Goal: Communication & Community: Participate in discussion

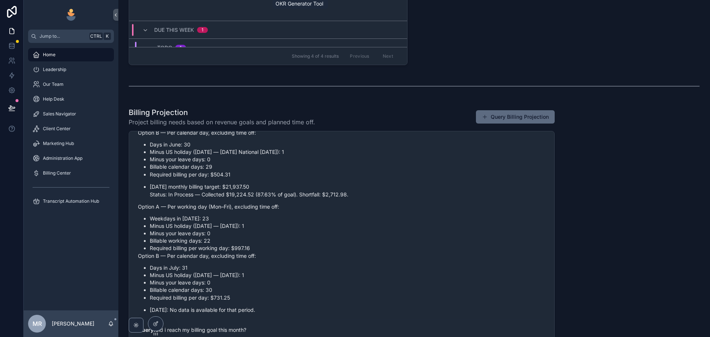
scroll to position [441, 0]
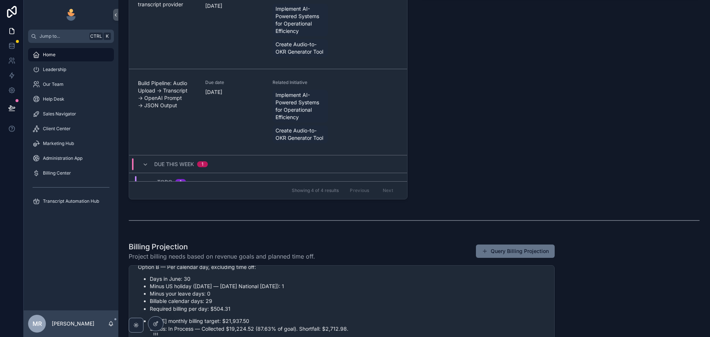
drag, startPoint x: 626, startPoint y: 191, endPoint x: 635, endPoint y: 149, distance: 43.5
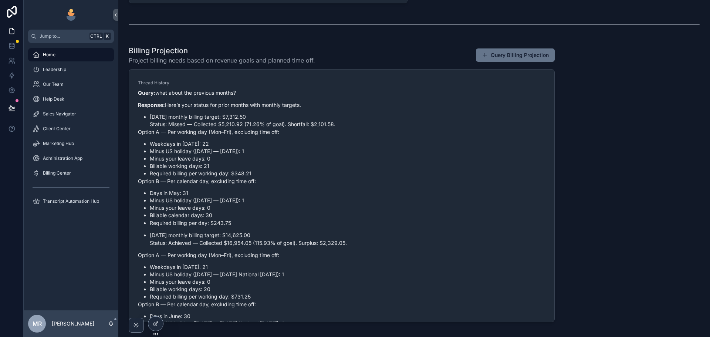
scroll to position [493, 0]
click at [506, 60] on button "Query Billing Projection" at bounding box center [515, 54] width 79 height 13
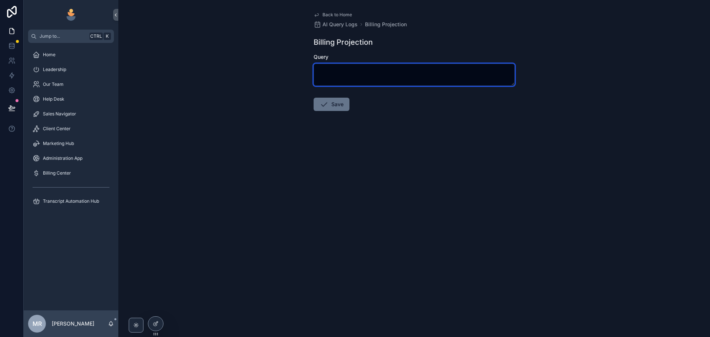
click at [339, 78] on textarea "scrollable content" at bounding box center [413, 75] width 201 height 22
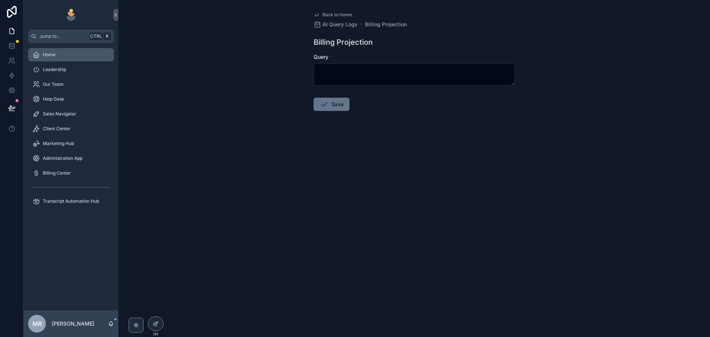
click at [50, 57] on span "Home" at bounding box center [49, 55] width 13 height 6
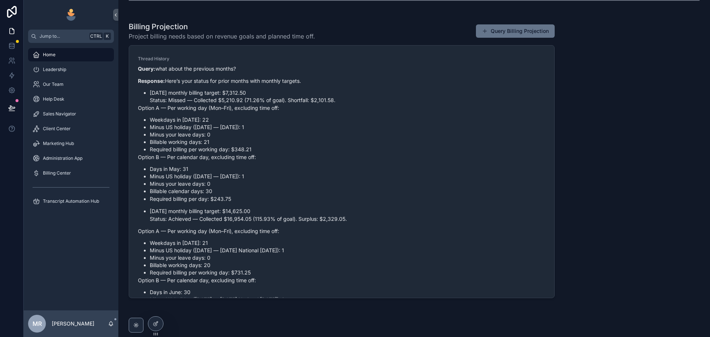
scroll to position [423, 0]
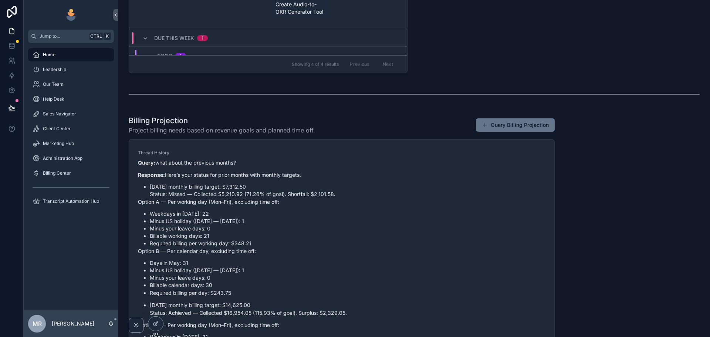
click at [662, 189] on div "Welcome, Michael! Your personalized workspace is ready. The left sidebar connec…" at bounding box center [413, 9] width 591 height 865
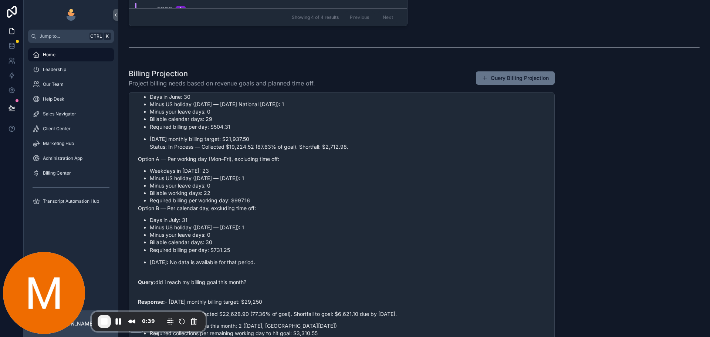
scroll to position [225, 0]
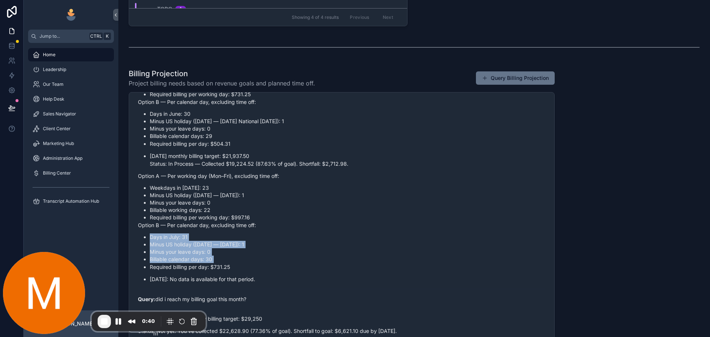
drag, startPoint x: 706, startPoint y: 286, endPoint x: 709, endPoint y: 261, distance: 25.4
click at [709, 269] on div "Welcome, Michael! Your personalized workspace is ready. The left sidebar connec…" at bounding box center [413, 168] width 591 height 337
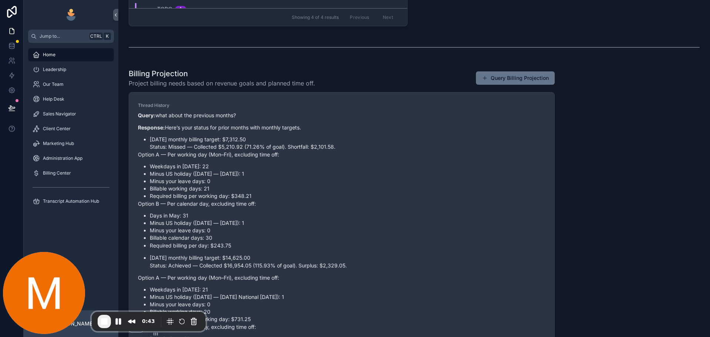
scroll to position [0, 0]
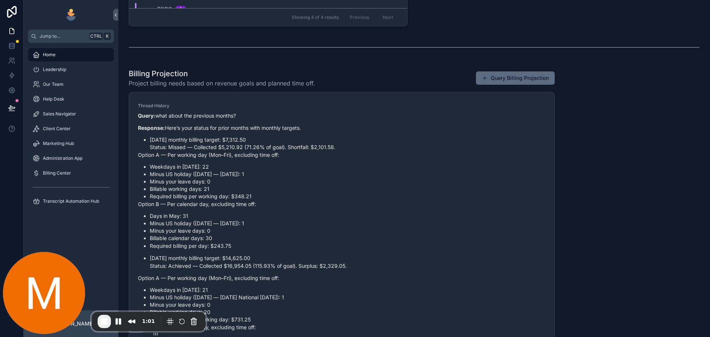
click at [493, 83] on button "Query Billing Projection" at bounding box center [515, 77] width 79 height 13
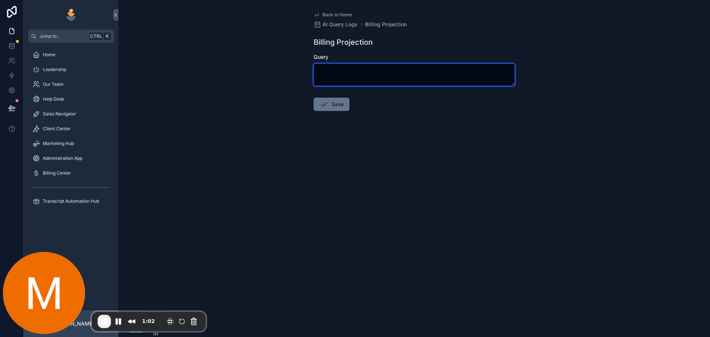
click at [349, 73] on textarea "scrollable content" at bounding box center [413, 75] width 201 height 22
click at [336, 81] on textarea "scrollable content" at bounding box center [413, 75] width 201 height 22
click at [335, 81] on textarea "scrollable content" at bounding box center [413, 75] width 201 height 22
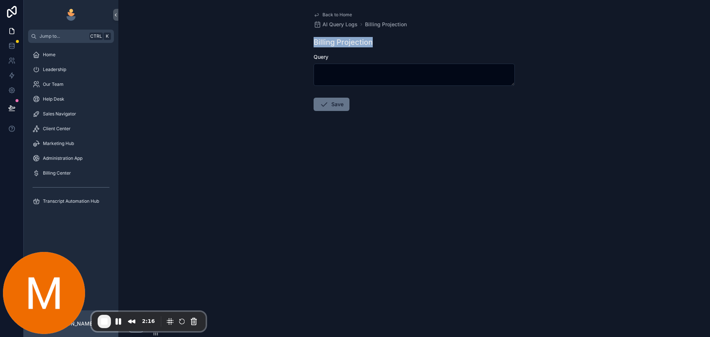
drag, startPoint x: 313, startPoint y: 43, endPoint x: 373, endPoint y: 46, distance: 59.9
click at [373, 46] on div "Billing Projection" at bounding box center [413, 42] width 201 height 10
click at [65, 58] on div "Home" at bounding box center [71, 55] width 77 height 12
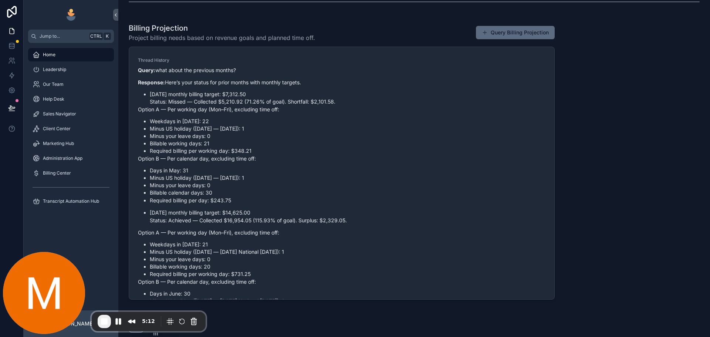
click at [519, 28] on button "Query Billing Projection" at bounding box center [515, 32] width 79 height 13
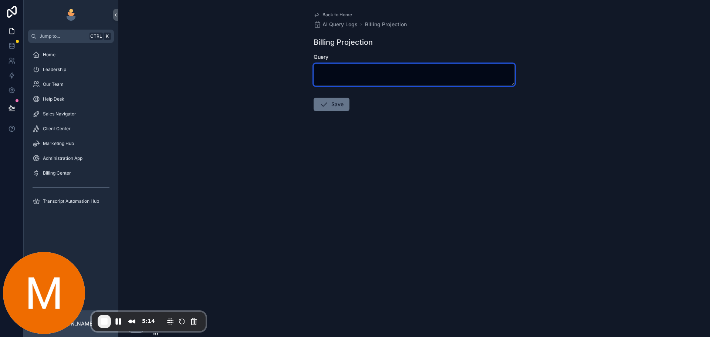
click at [435, 76] on textarea "scrollable content" at bounding box center [413, 75] width 201 height 22
type textarea "*"
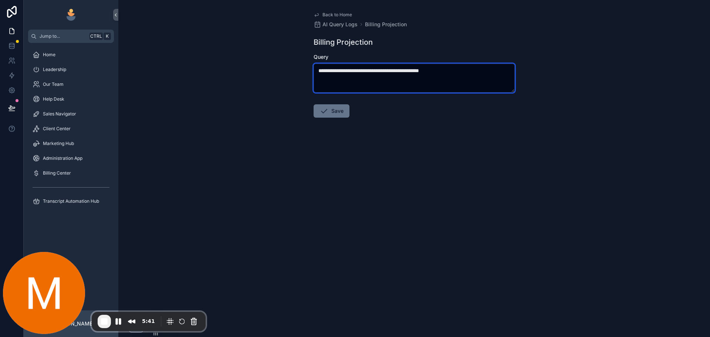
click at [441, 72] on textarea "**********" at bounding box center [413, 78] width 201 height 29
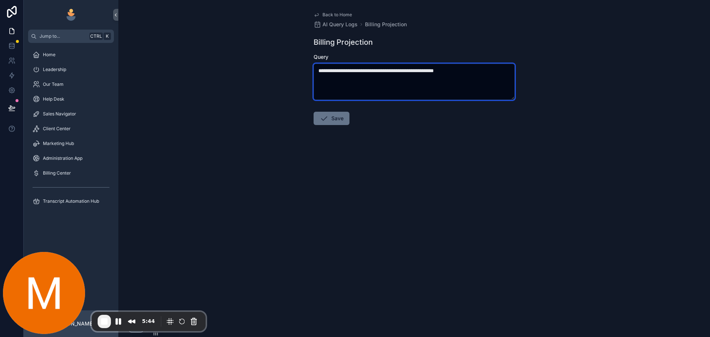
click at [486, 75] on textarea "**********" at bounding box center [413, 82] width 201 height 36
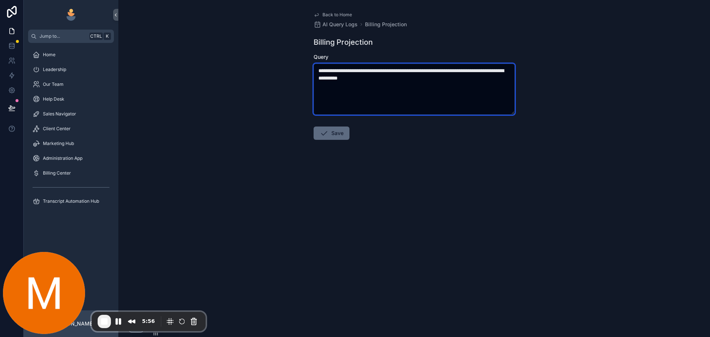
type textarea "**********"
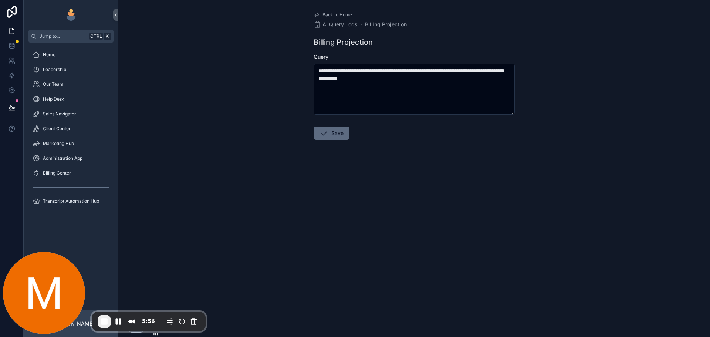
click at [333, 135] on button "Save" at bounding box center [331, 132] width 36 height 13
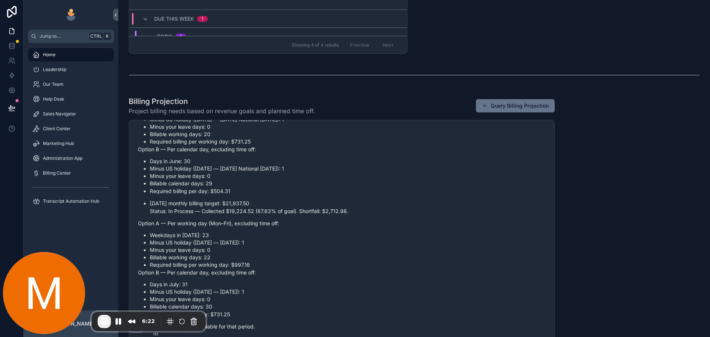
scroll to position [461, 0]
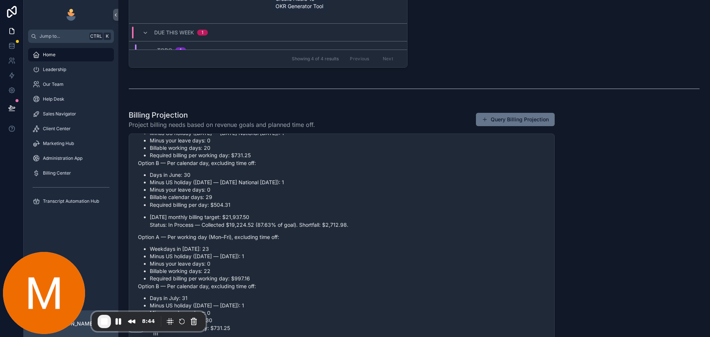
scroll to position [460, 0]
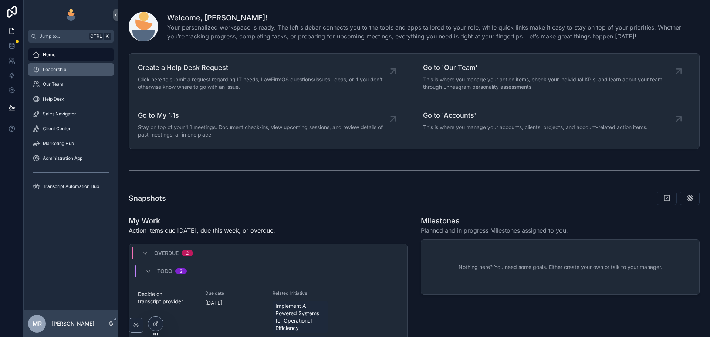
click at [86, 68] on div "Leadership" at bounding box center [71, 70] width 77 height 12
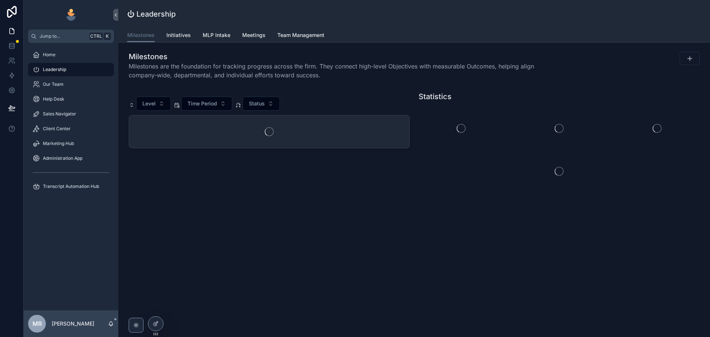
click at [170, 38] on span "Initiatives" at bounding box center [178, 34] width 24 height 7
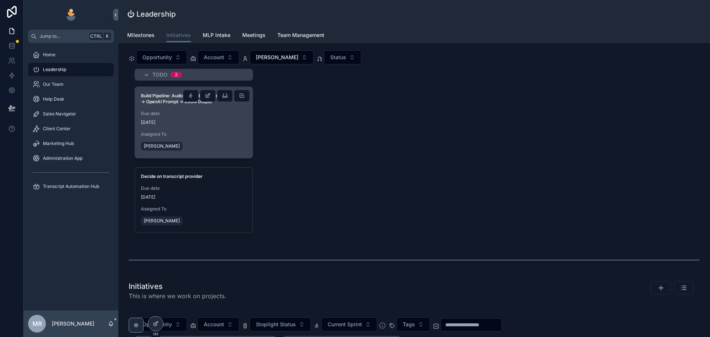
scroll to position [49, 0]
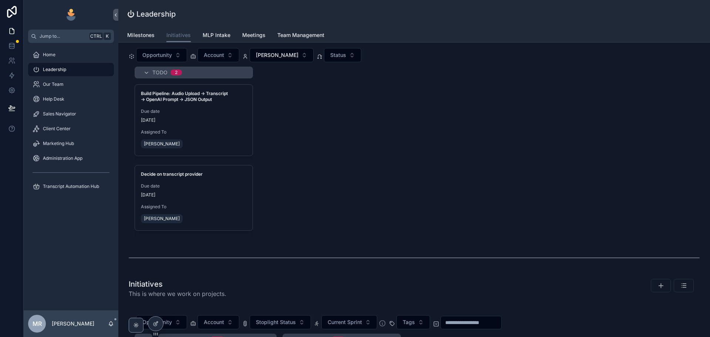
click at [166, 77] on div "Todo 2" at bounding box center [198, 73] width 92 height 12
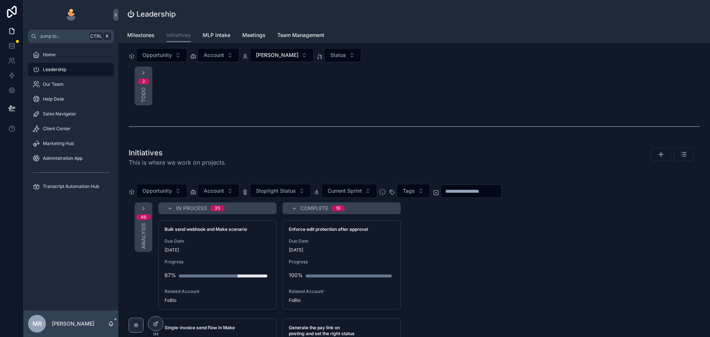
click at [144, 90] on span "Todo" at bounding box center [143, 94] width 7 height 15
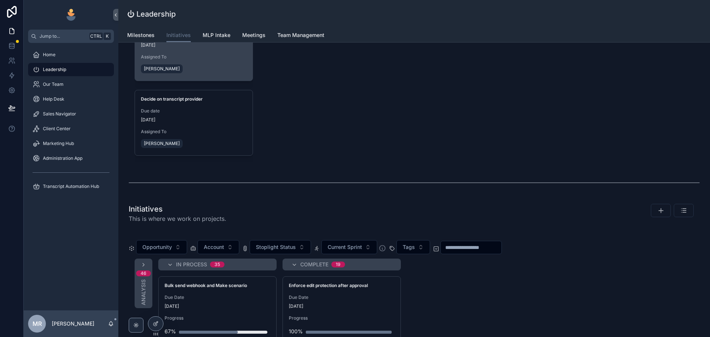
scroll to position [25, 0]
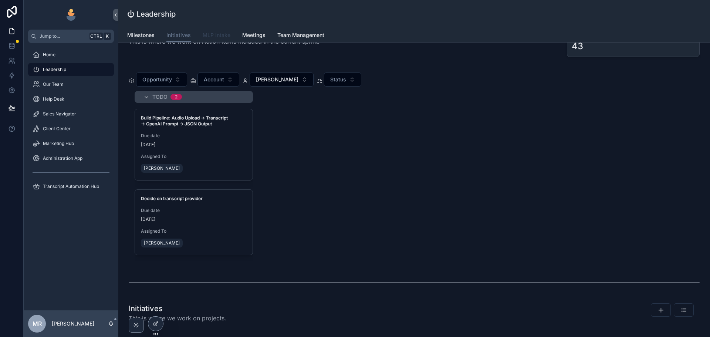
click at [207, 35] on span "MLP Intake" at bounding box center [217, 34] width 28 height 7
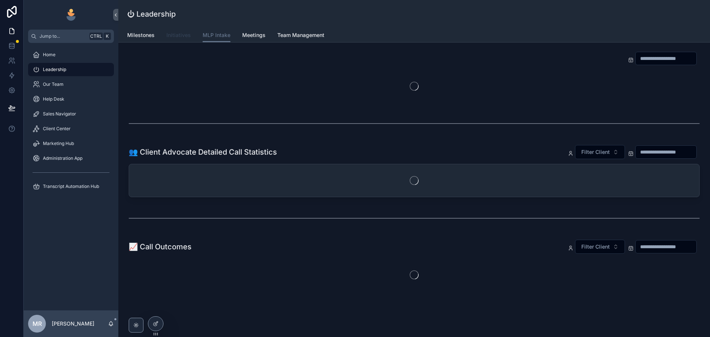
click at [179, 36] on span "Initiatives" at bounding box center [178, 34] width 24 height 7
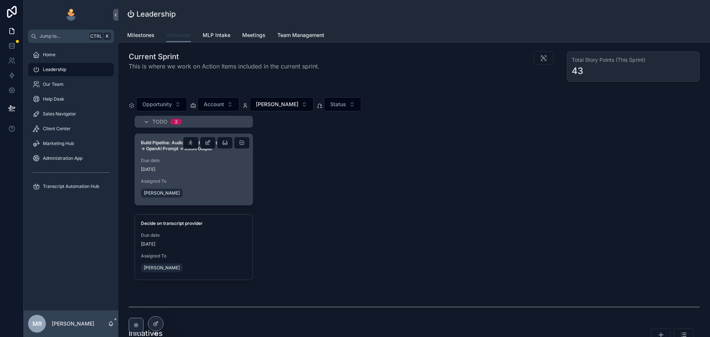
scroll to position [0, 511]
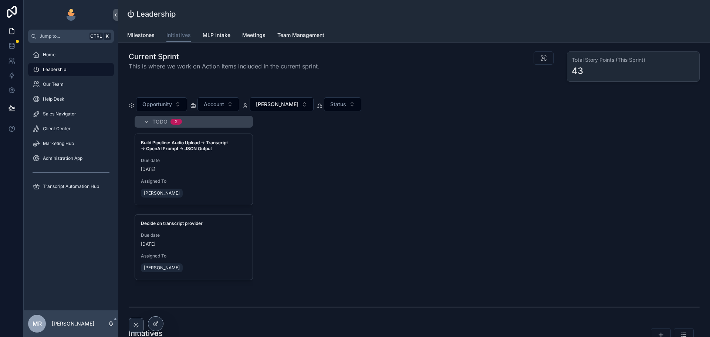
click at [179, 125] on div "Todo 2" at bounding box center [198, 122] width 92 height 12
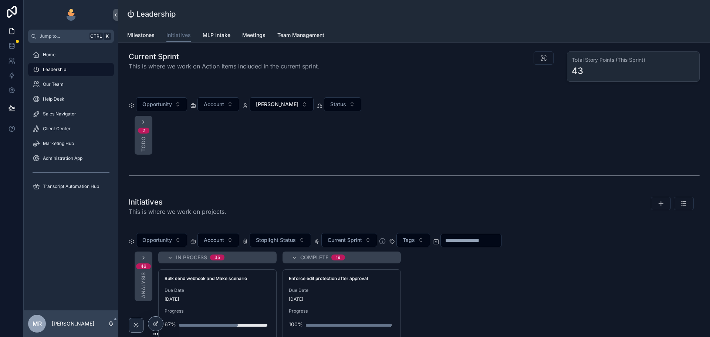
click at [142, 135] on div "2 Todo" at bounding box center [144, 135] width 18 height 39
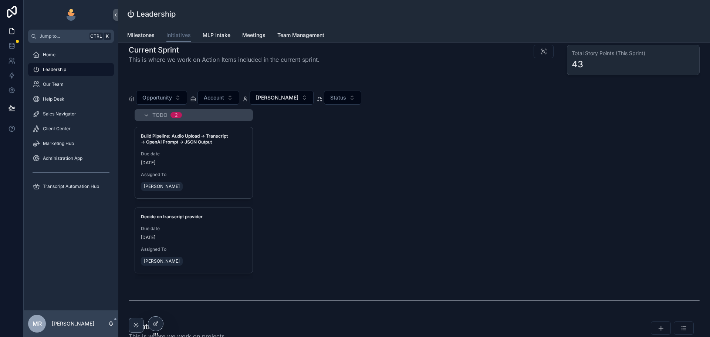
scroll to position [0, 0]
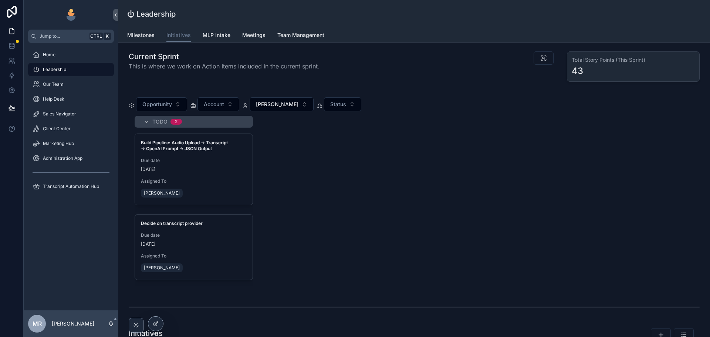
click at [613, 69] on div "43" at bounding box center [632, 71] width 123 height 12
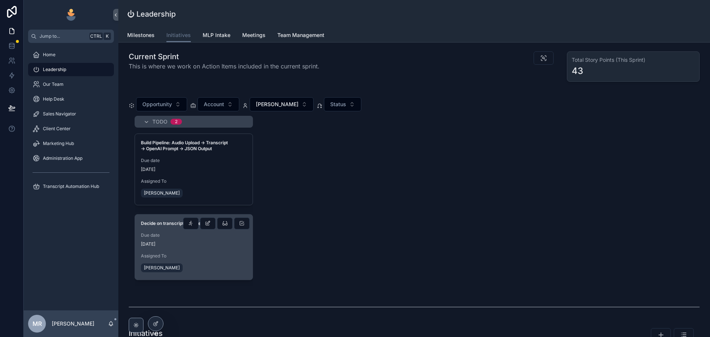
click at [208, 259] on div "Assigned To Michael Romero" at bounding box center [194, 263] width 106 height 21
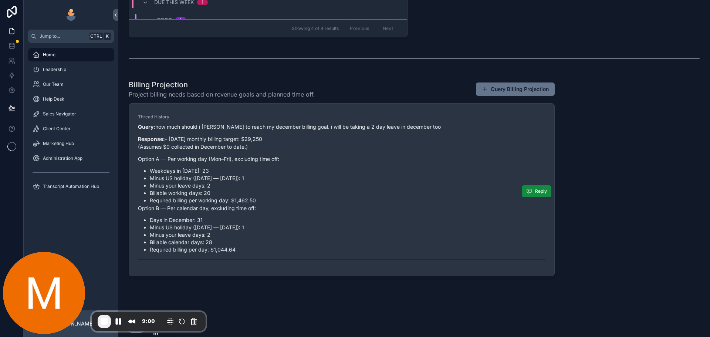
scroll to position [460, 0]
click at [529, 190] on button "Reply" at bounding box center [536, 190] width 30 height 12
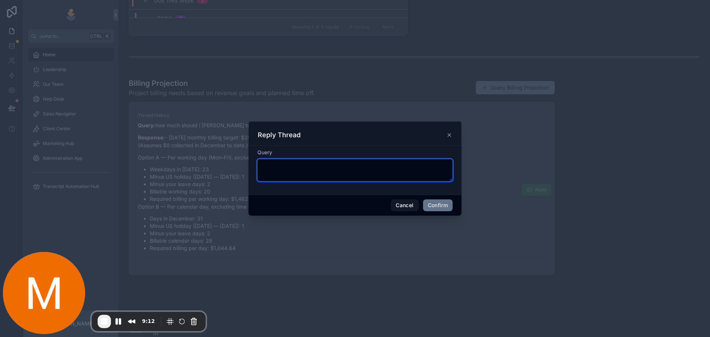
click at [325, 167] on textarea at bounding box center [354, 170] width 195 height 22
type textarea "**********"
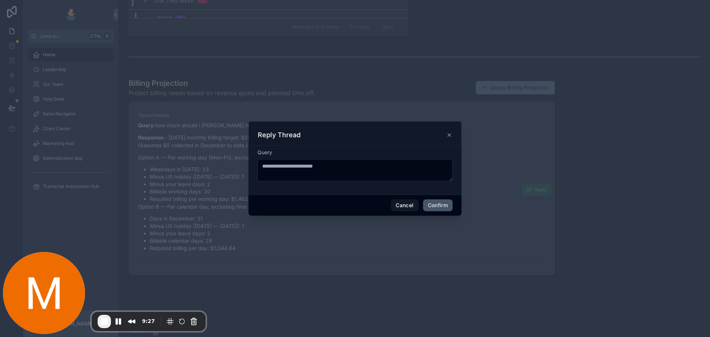
click at [437, 207] on button "Confirm" at bounding box center [438, 205] width 30 height 12
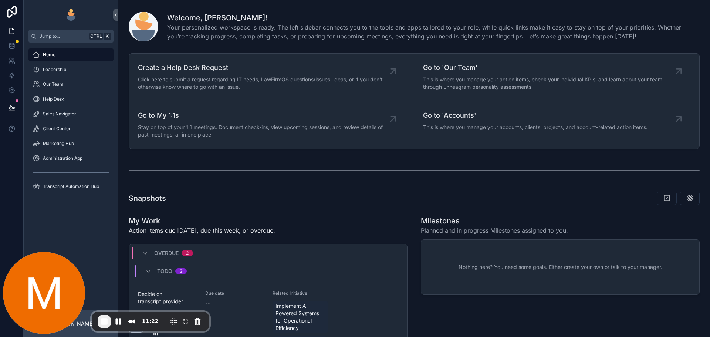
scroll to position [492, 0]
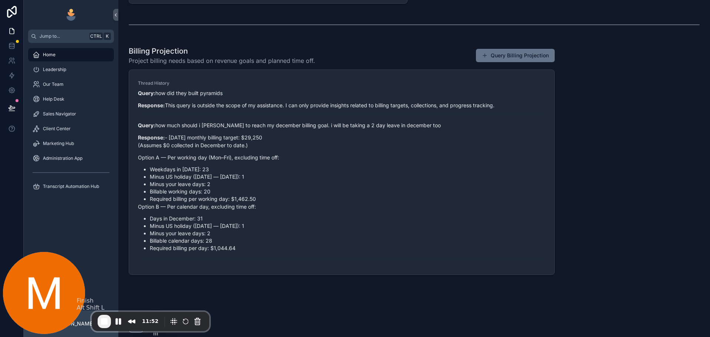
click at [106, 317] on span "End Recording" at bounding box center [104, 321] width 9 height 9
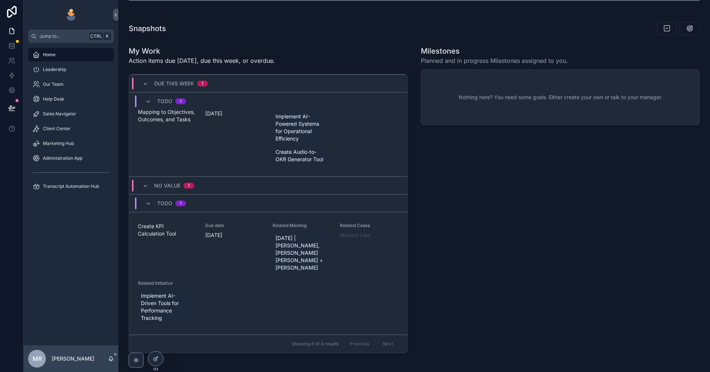
scroll to position [173, 0]
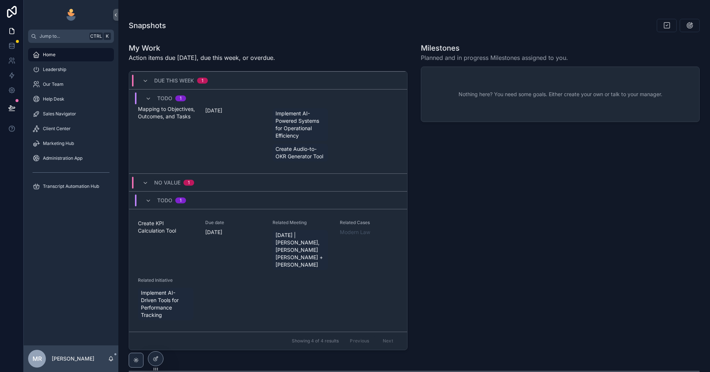
drag, startPoint x: 151, startPoint y: 310, endPoint x: 163, endPoint y: 308, distance: 12.0
click at [151, 310] on span "Implement AI-Driven Tools for Performance Tracking" at bounding box center [166, 304] width 50 height 30
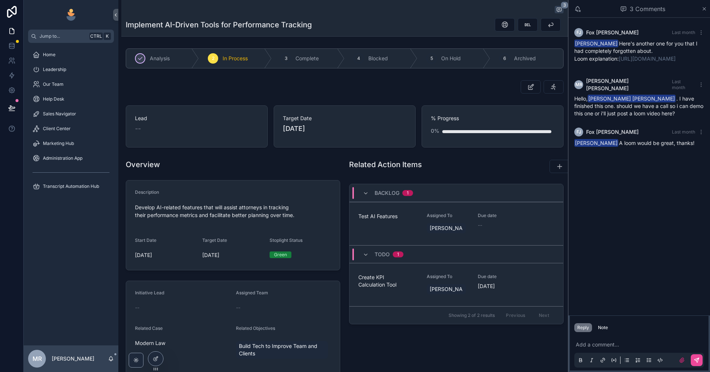
click at [618, 344] on p "scrollable content" at bounding box center [640, 344] width 130 height 7
click at [595, 343] on p "*" at bounding box center [640, 344] width 130 height 7
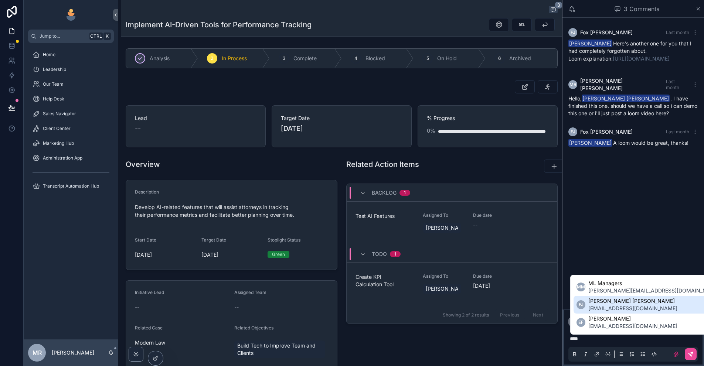
click at [639, 311] on span "[EMAIL_ADDRESS][DOMAIN_NAME]" at bounding box center [632, 308] width 89 height 7
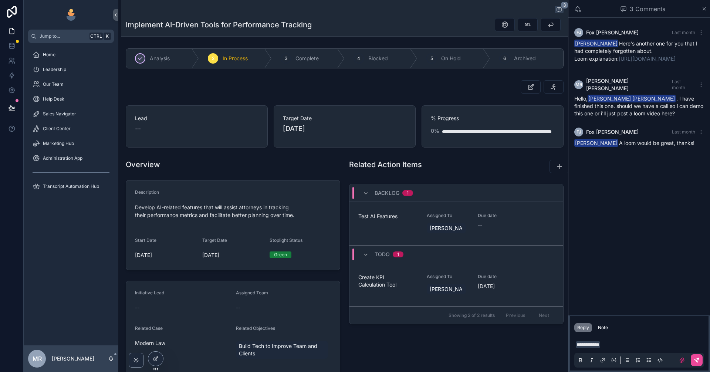
click at [578, 347] on span "**********" at bounding box center [587, 344] width 24 height 7
click at [576, 346] on span "**********" at bounding box center [587, 344] width 24 height 7
click at [633, 346] on p "**********" at bounding box center [640, 344] width 130 height 7
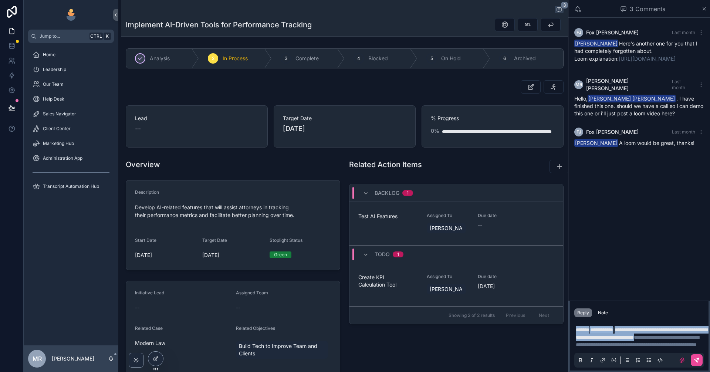
drag, startPoint x: 696, startPoint y: 325, endPoint x: 576, endPoint y: 308, distance: 121.3
click at [576, 322] on div "**********" at bounding box center [639, 345] width 130 height 46
click at [623, 322] on div "**********" at bounding box center [639, 345] width 130 height 46
drag, startPoint x: 688, startPoint y: 316, endPoint x: 663, endPoint y: 324, distance: 26.5
click at [663, 327] on span "**********" at bounding box center [641, 333] width 132 height 13
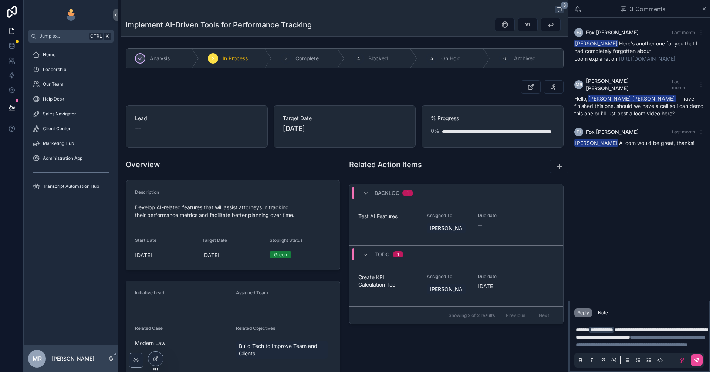
click at [690, 327] on span "**********" at bounding box center [641, 333] width 132 height 13
drag, startPoint x: 686, startPoint y: 312, endPoint x: 668, endPoint y: 324, distance: 21.1
click at [668, 327] on span "**********" at bounding box center [641, 333] width 132 height 13
drag, startPoint x: 629, startPoint y: 313, endPoint x: 684, endPoint y: 316, distance: 55.5
click at [684, 327] on span "**********" at bounding box center [641, 333] width 132 height 13
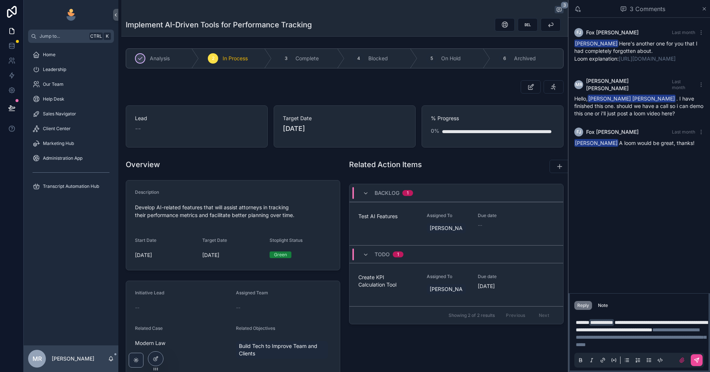
click at [694, 319] on p "**********" at bounding box center [640, 334] width 130 height 30
click at [697, 364] on button "scrollable content" at bounding box center [696, 360] width 12 height 12
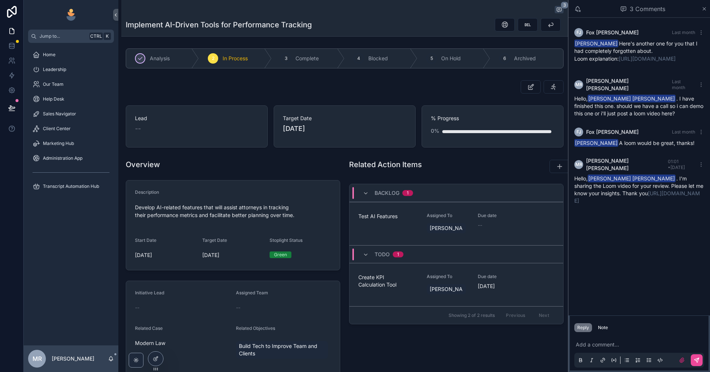
click at [638, 264] on div "[PERSON_NAME] [PERSON_NAME] Last month [PERSON_NAME] Here's another one for you…" at bounding box center [639, 167] width 142 height 298
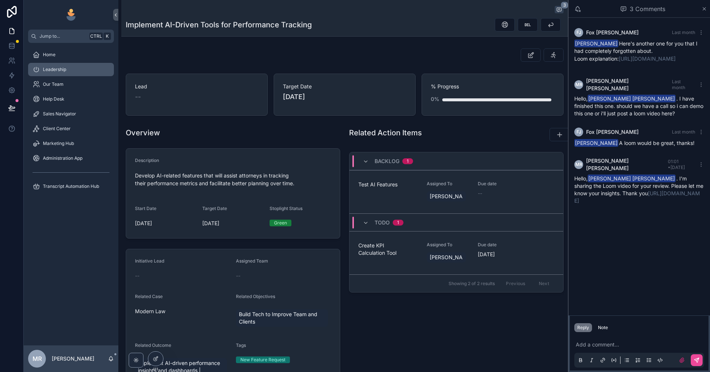
scroll to position [27, 0]
